Goal: Go to known website: Access a specific website the user already knows

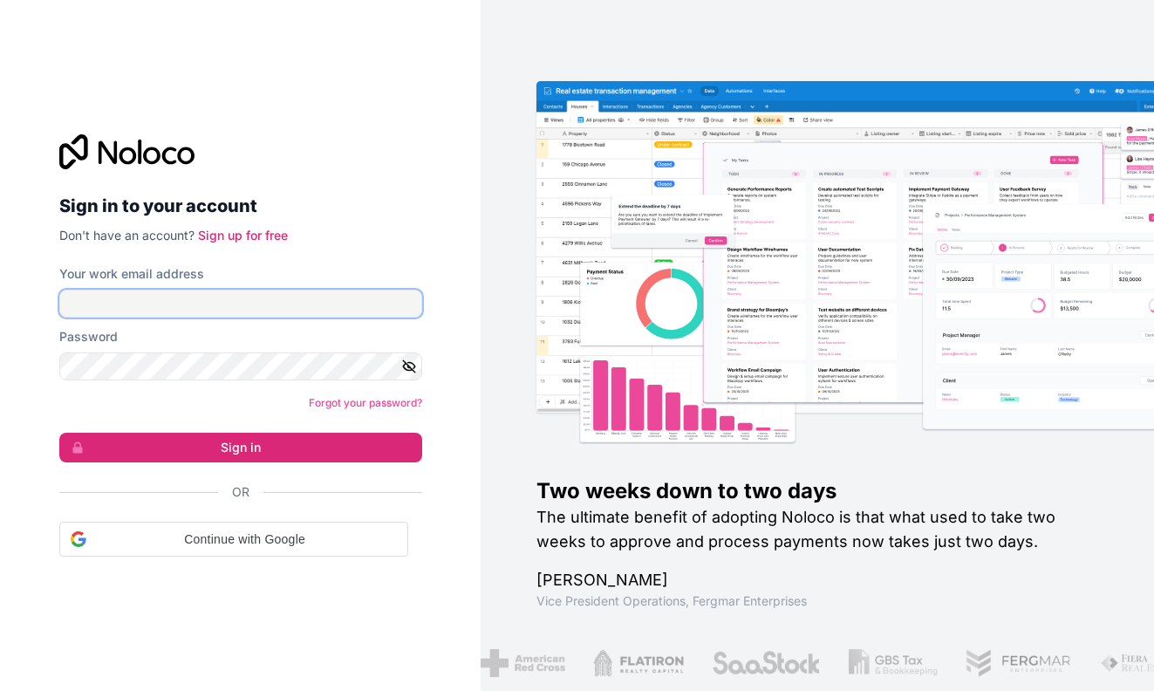
click at [202, 297] on input "Your work email address" at bounding box center [240, 304] width 363 height 28
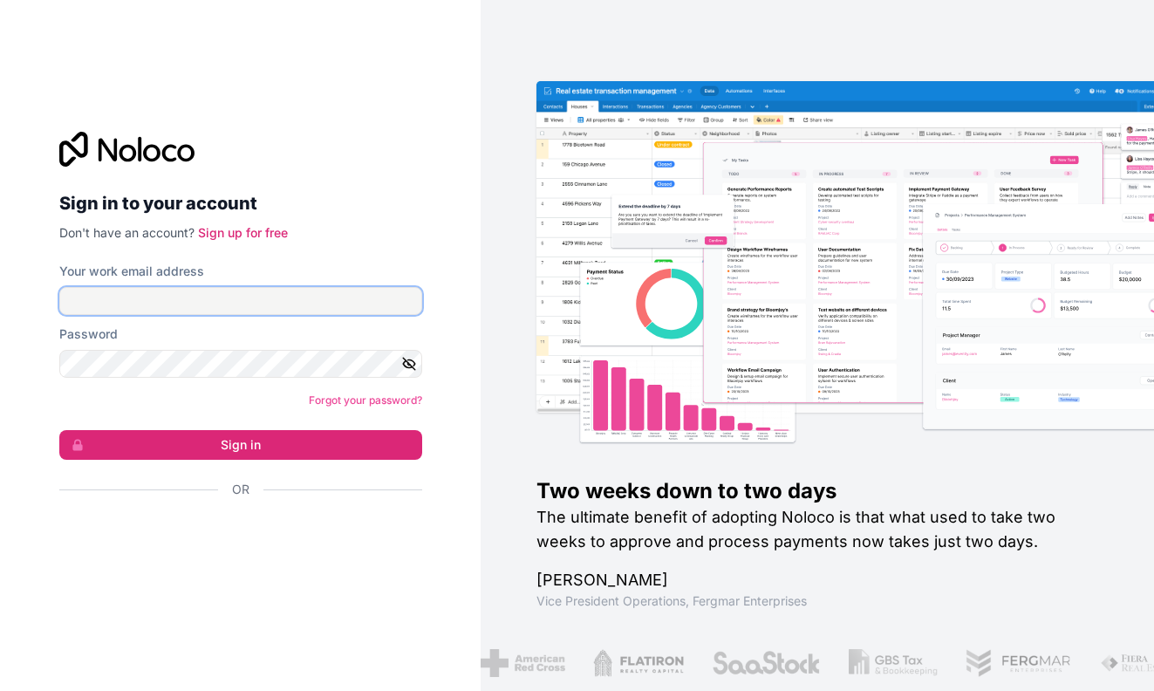
click at [211, 304] on input "Your work email address" at bounding box center [240, 301] width 363 height 28
click at [392, 261] on div "Sign in to your account Don't have an account? Sign up for free Your work email…" at bounding box center [240, 346] width 363 height 428
click at [275, 298] on input "Your work email address" at bounding box center [240, 301] width 363 height 28
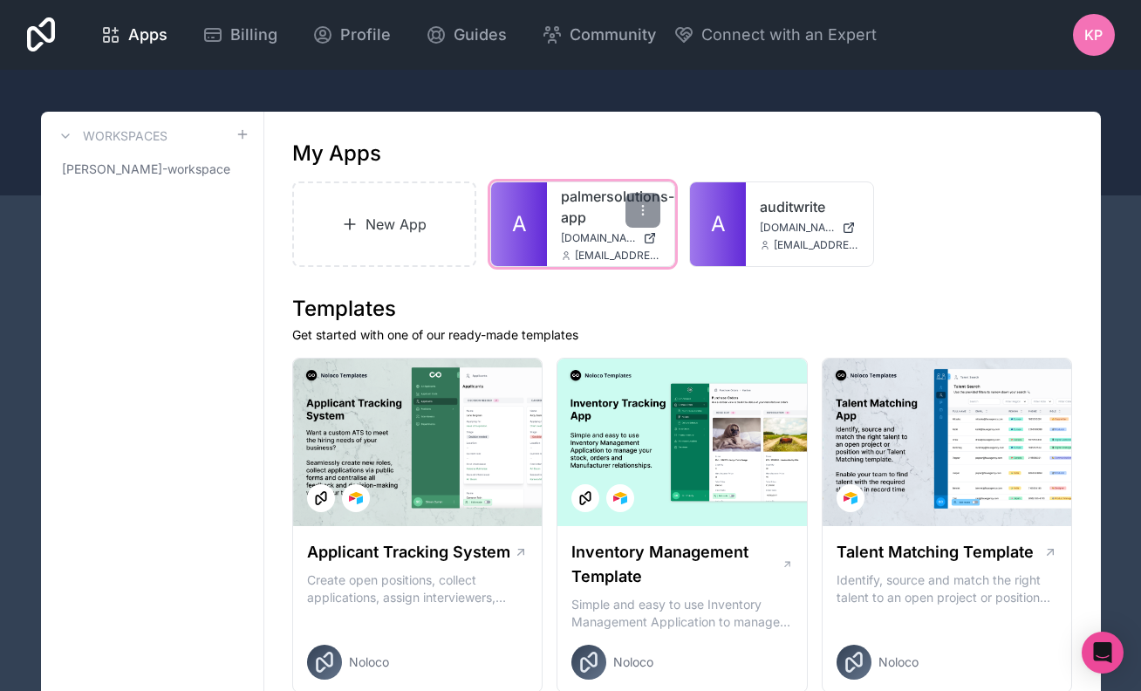
click at [593, 195] on link "palmersolutions-app" at bounding box center [610, 207] width 99 height 42
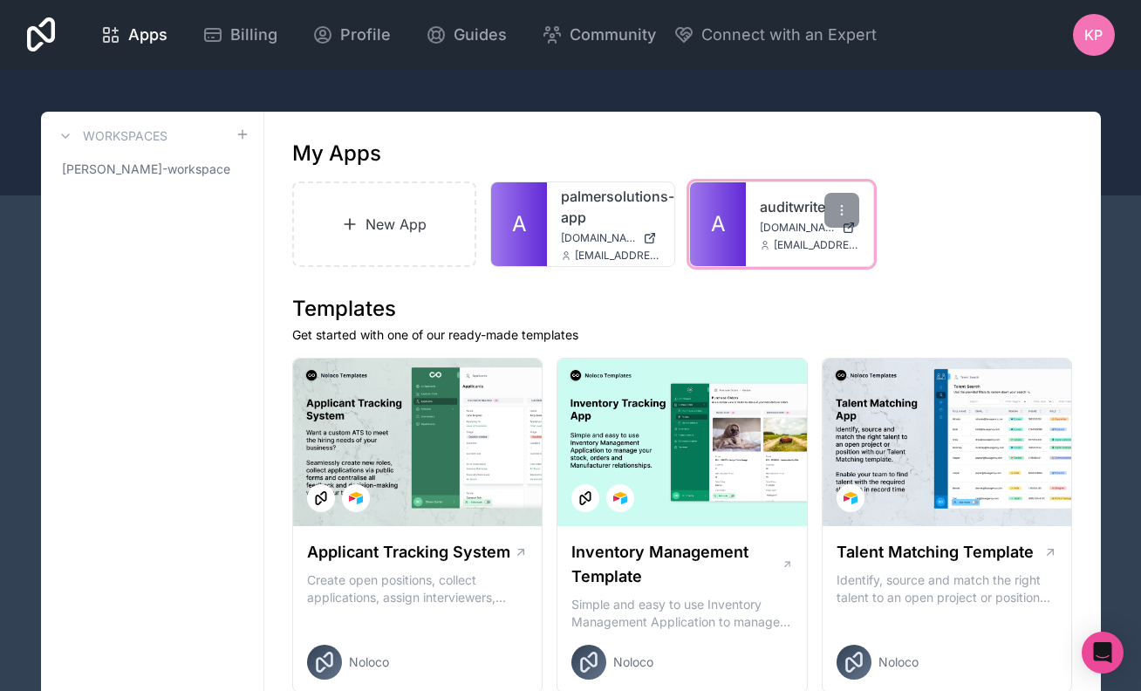
click at [777, 237] on div "auditwrite [DOMAIN_NAME] [EMAIL_ADDRESS][DOMAIN_NAME]" at bounding box center [809, 224] width 127 height 84
click at [734, 221] on link "A" at bounding box center [718, 224] width 56 height 84
